Goal: Information Seeking & Learning: Learn about a topic

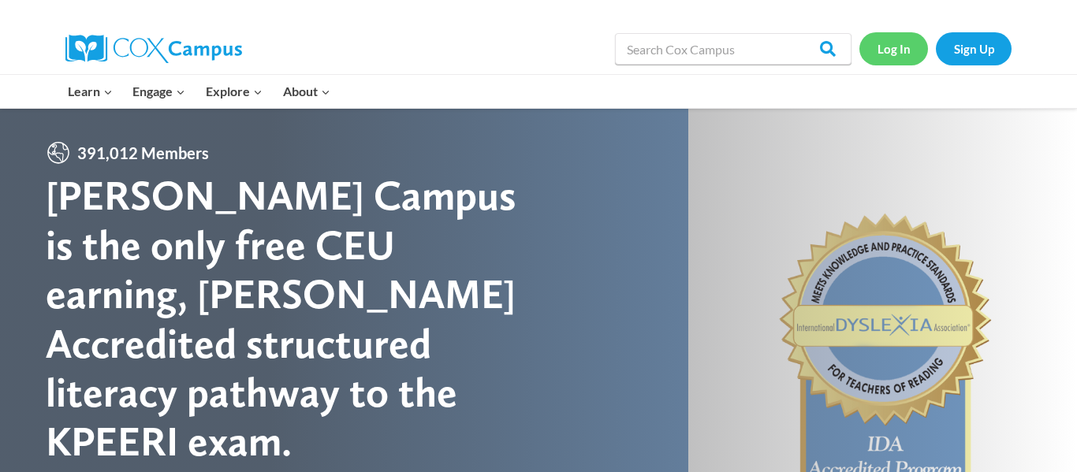
click at [896, 51] on link "Log In" at bounding box center [893, 48] width 69 height 32
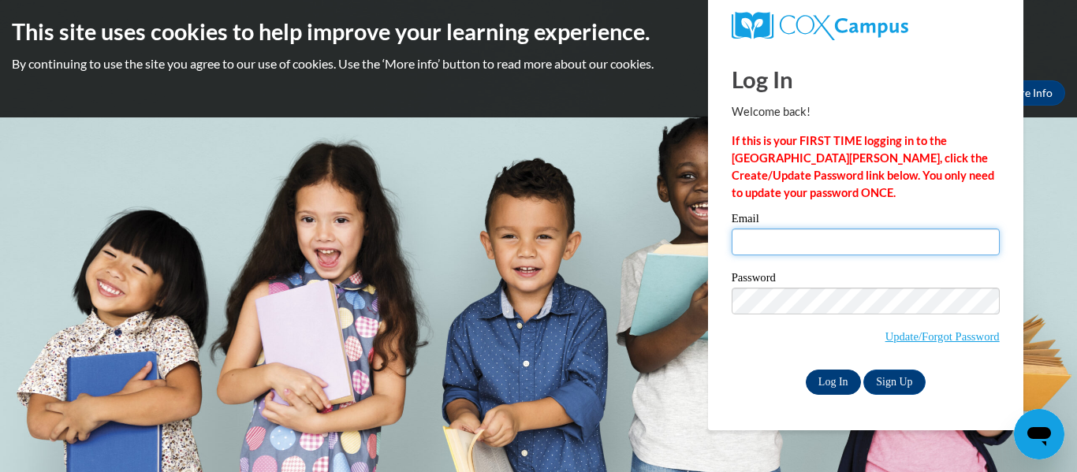
type input "amelialard309@gmail.com"
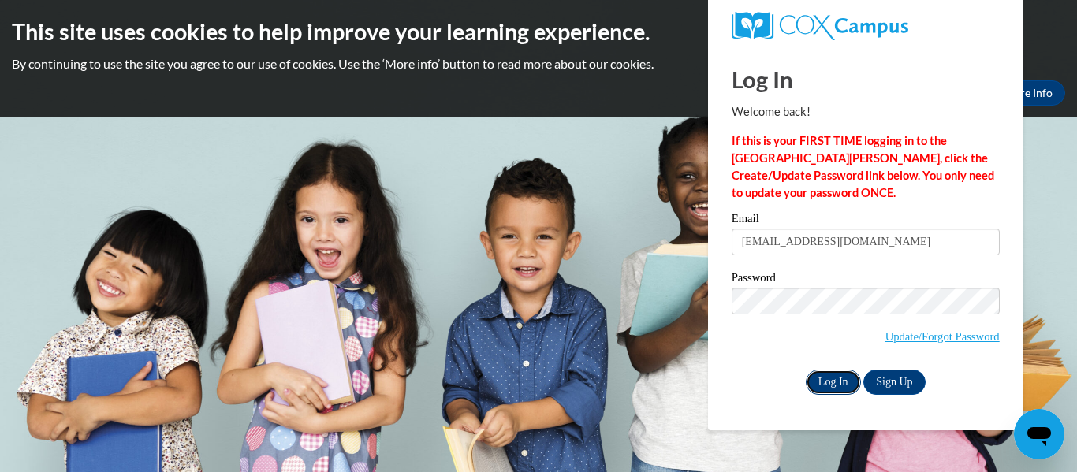
click at [817, 385] on input "Log In" at bounding box center [833, 382] width 55 height 25
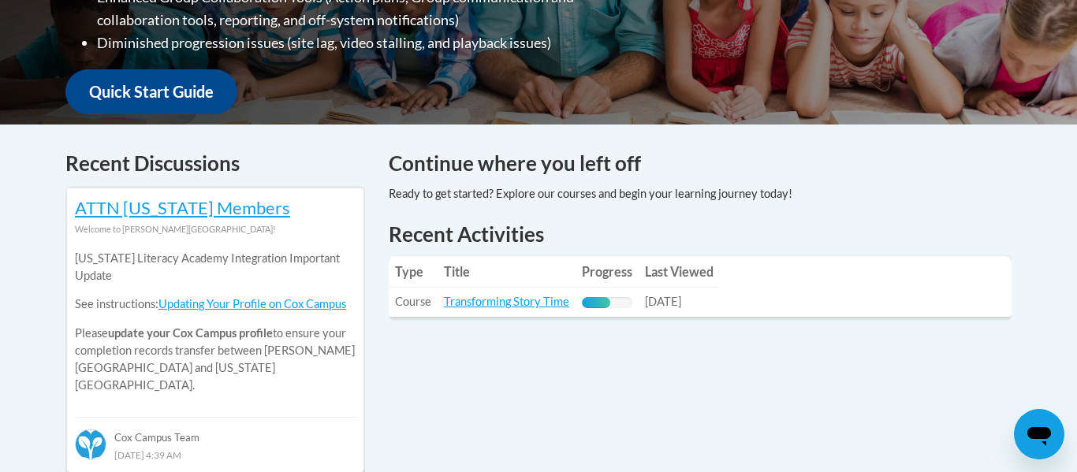
scroll to position [553, 0]
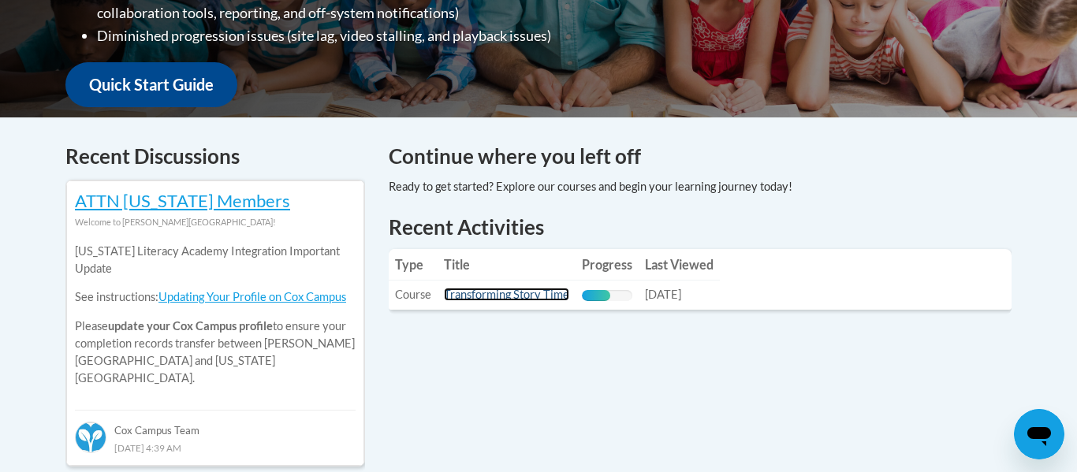
click at [526, 291] on link "Transforming Story Time" at bounding box center [506, 294] width 125 height 13
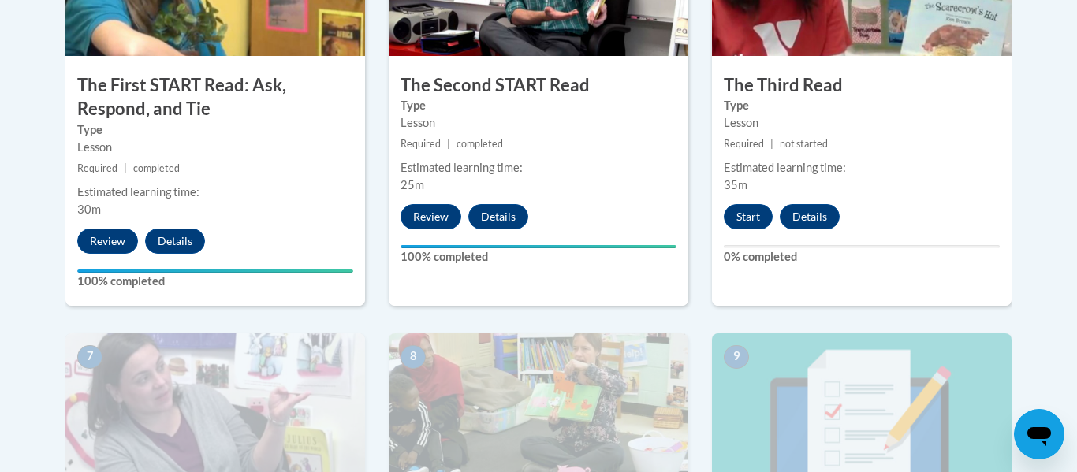
scroll to position [1079, 0]
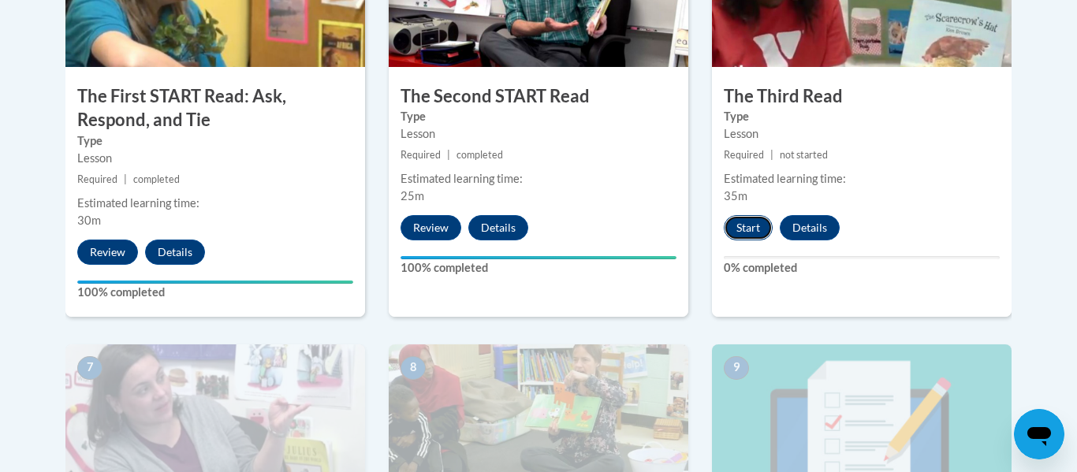
click at [735, 232] on button "Start" at bounding box center [748, 227] width 49 height 25
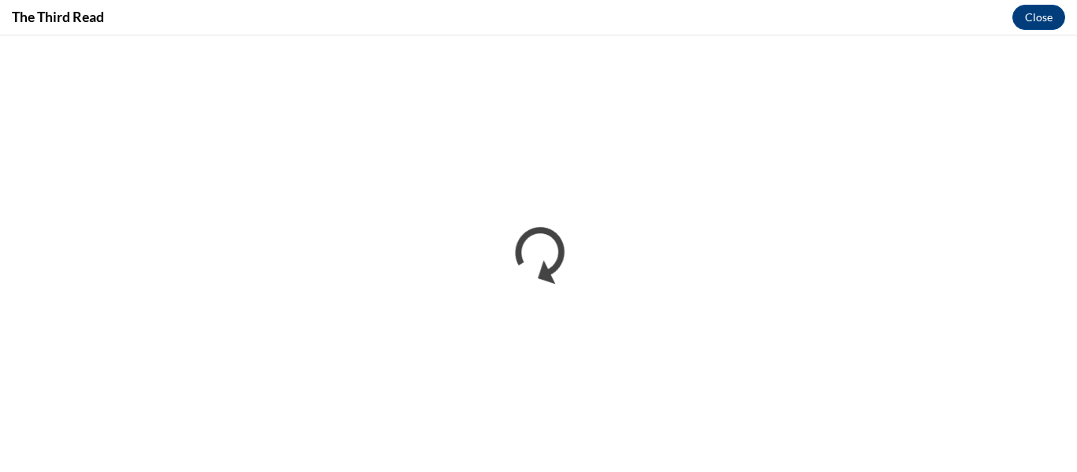
scroll to position [0, 0]
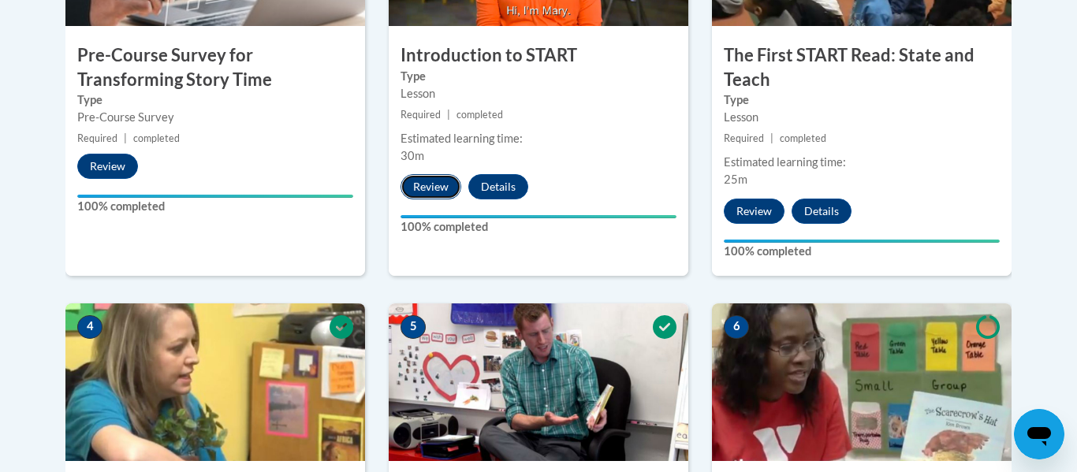
click at [441, 184] on button "Review" at bounding box center [430, 186] width 61 height 25
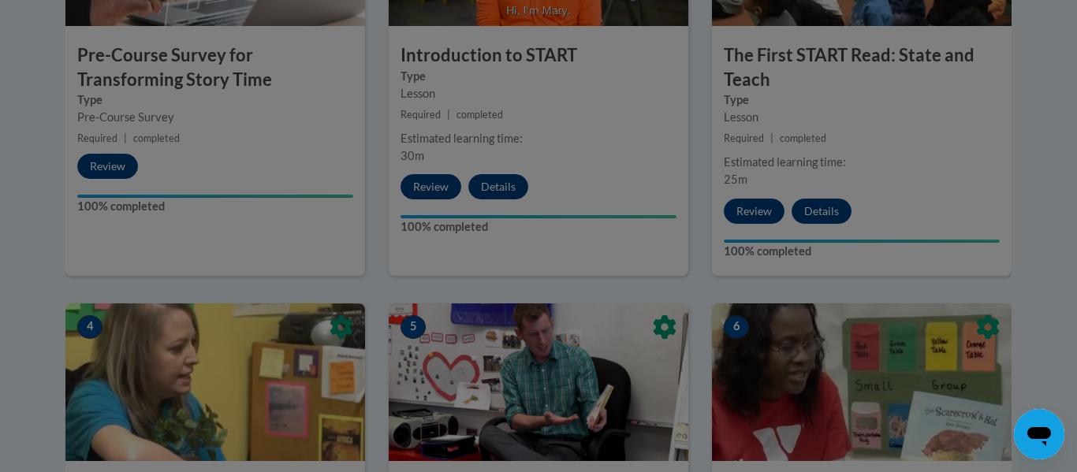
scroll to position [694, 0]
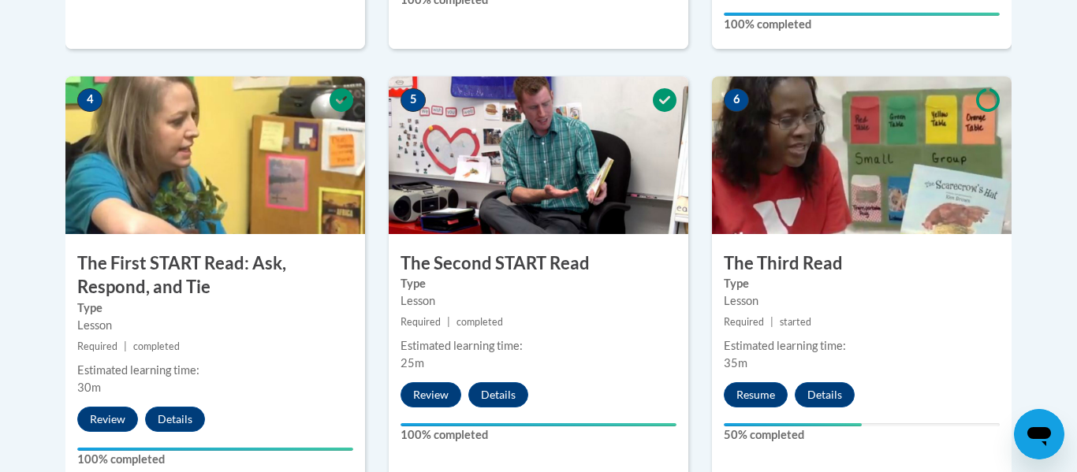
scroll to position [914, 0]
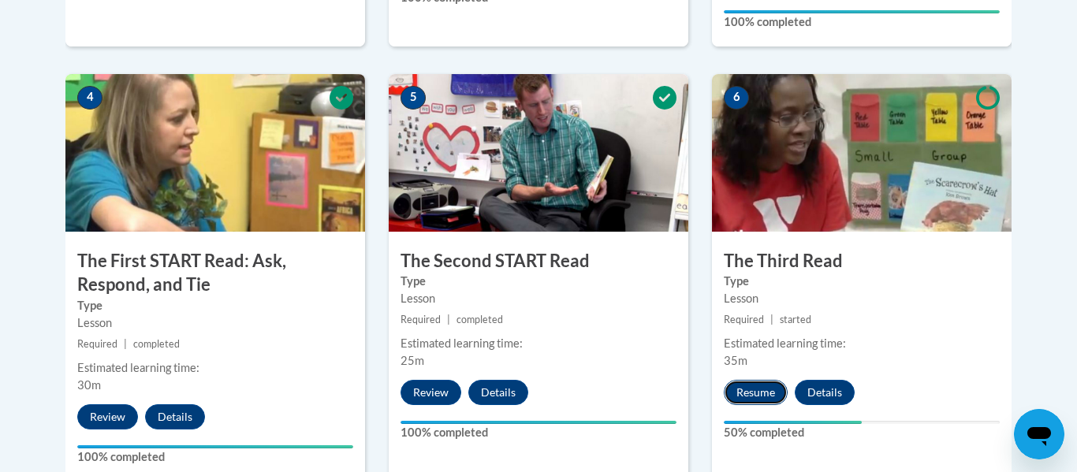
click at [758, 383] on button "Resume" at bounding box center [756, 392] width 64 height 25
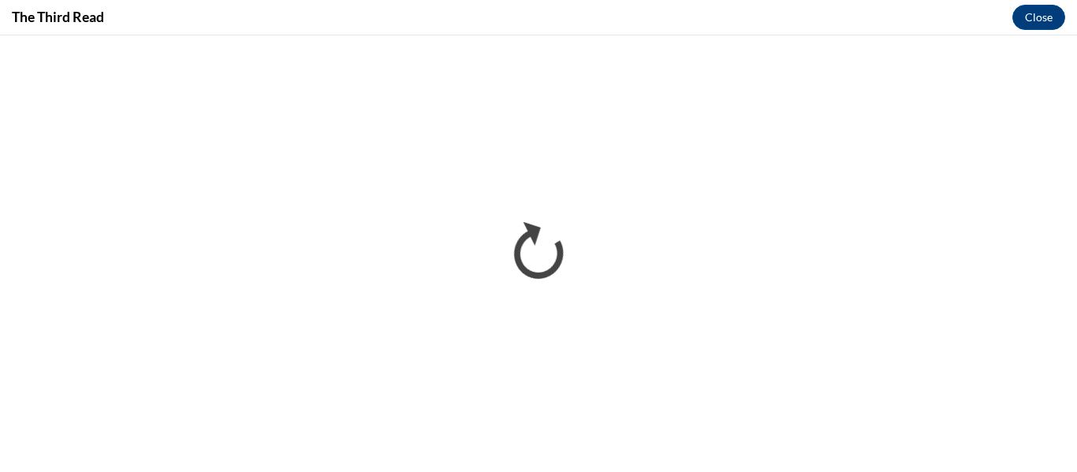
scroll to position [0, 0]
